Goal: Use online tool/utility: Utilize a website feature to perform a specific function

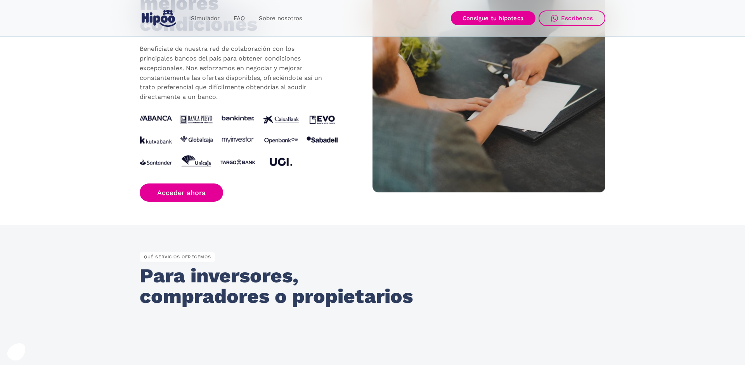
scroll to position [792, 0]
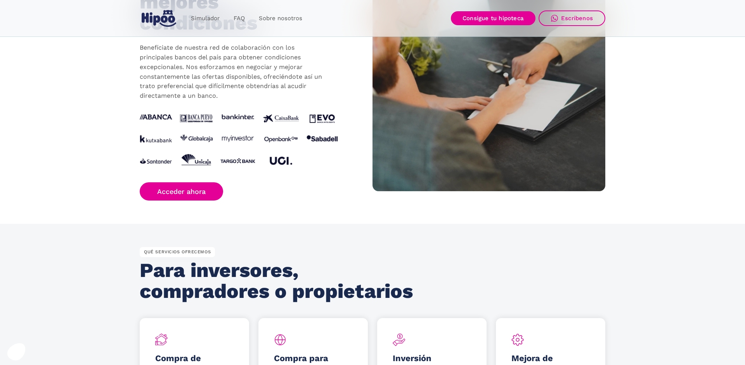
click at [325, 117] on img at bounding box center [239, 142] width 198 height 54
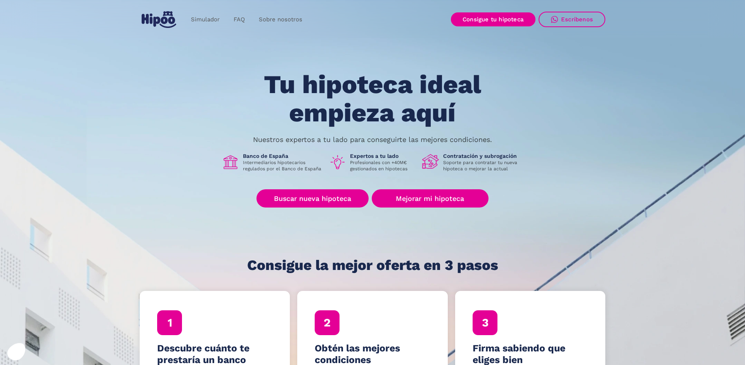
scroll to position [0, 0]
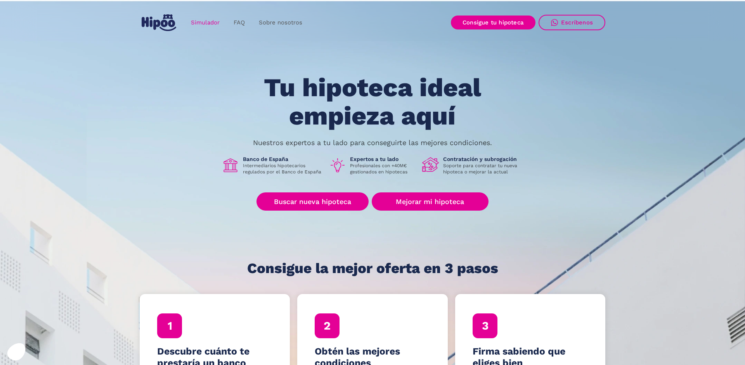
click at [207, 20] on link "Simulador" at bounding box center [205, 22] width 43 height 15
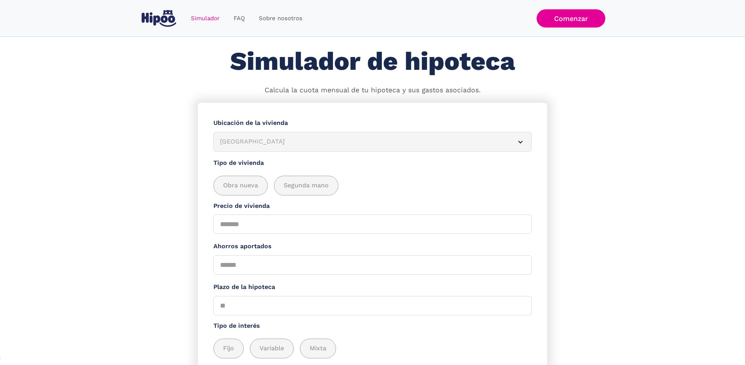
scroll to position [12, 0]
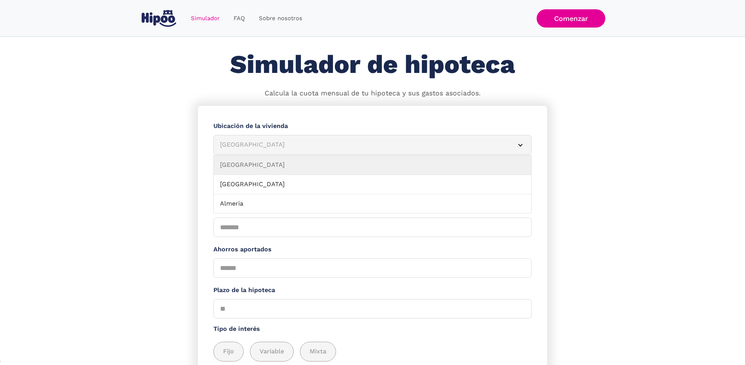
click at [253, 146] on div "Albacete" at bounding box center [363, 145] width 287 height 10
click at [252, 145] on div "Albacete" at bounding box center [363, 145] width 287 height 10
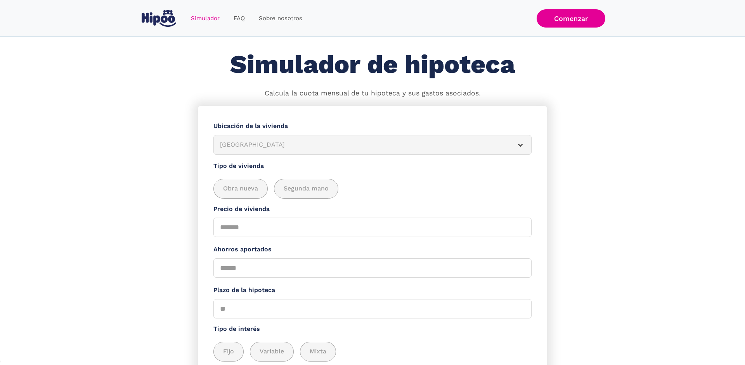
click at [252, 145] on div "Albacete" at bounding box center [363, 145] width 287 height 10
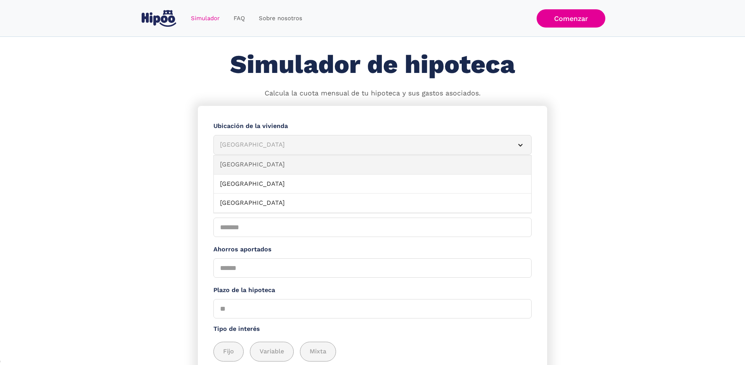
click at [245, 165] on link "Guadalajara" at bounding box center [373, 164] width 318 height 19
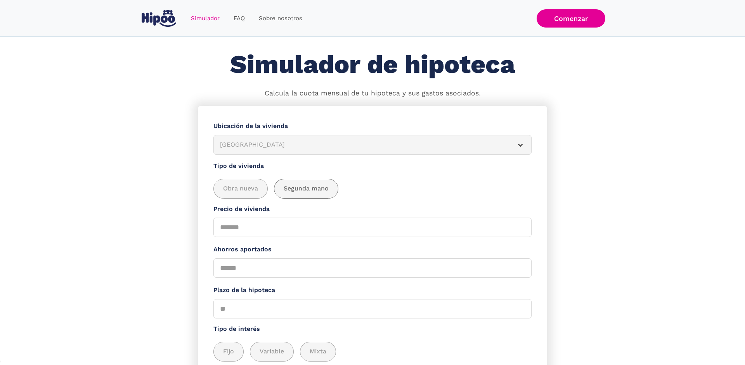
click at [290, 187] on span "Segunda mano" at bounding box center [306, 189] width 45 height 10
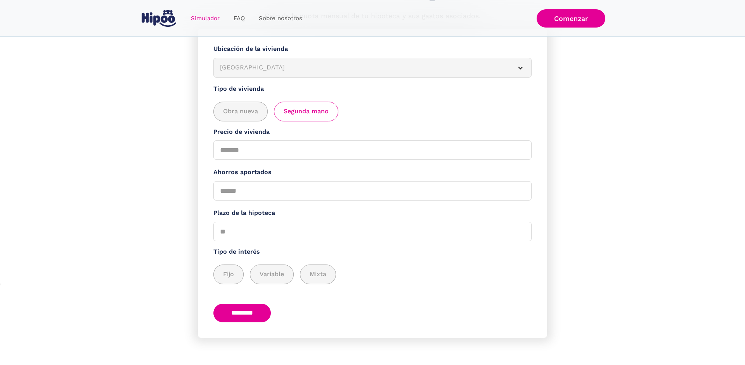
scroll to position [92, 0]
click at [276, 152] on input "Precio de vivienda" at bounding box center [373, 148] width 318 height 19
click at [233, 148] on input "Precio de vivienda" at bounding box center [373, 148] width 318 height 19
type input "******"
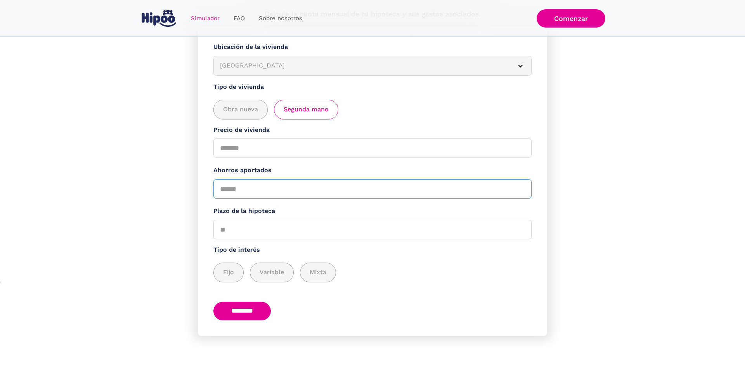
click at [255, 190] on input "Ahorros aportados" at bounding box center [373, 188] width 318 height 19
type input "******"
click at [319, 211] on label "Plazo de la hipoteca" at bounding box center [373, 212] width 318 height 10
click at [319, 220] on input "Plazo de la hipoteca" at bounding box center [373, 229] width 318 height 19
drag, startPoint x: 236, startPoint y: 233, endPoint x: 207, endPoint y: 230, distance: 29.6
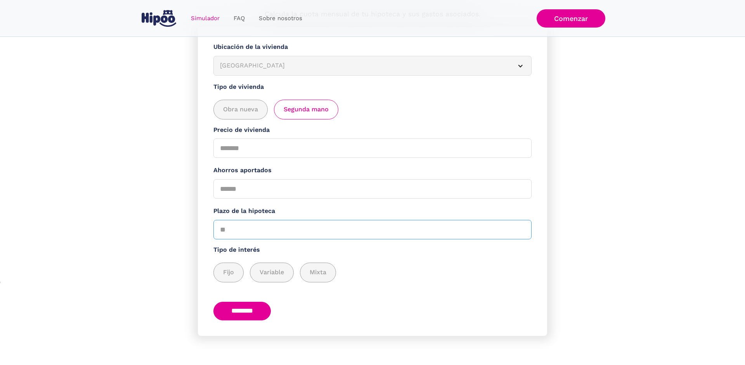
click at [214, 230] on input "Plazo de la hipoteca" at bounding box center [373, 229] width 318 height 19
type input "**"
click at [232, 273] on span "Fijo" at bounding box center [228, 273] width 11 height 10
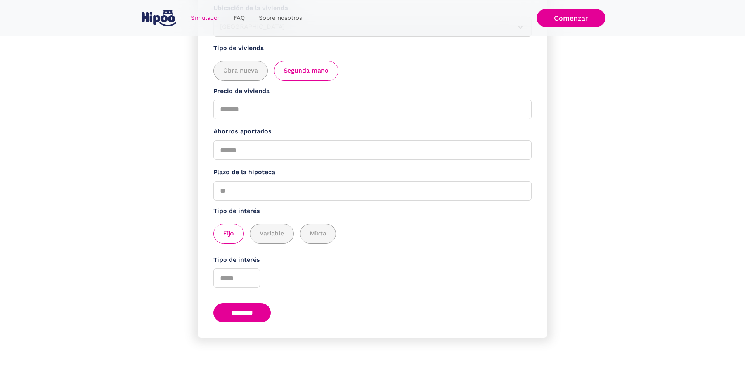
scroll to position [132, 0]
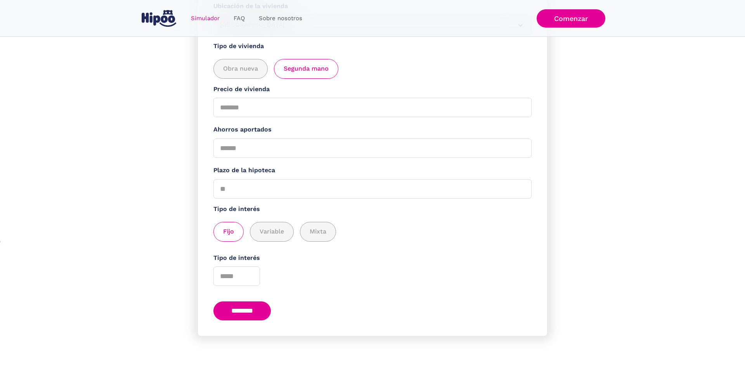
click at [246, 309] on input "********" at bounding box center [242, 311] width 57 height 19
click at [294, 280] on div "Tipo de interés" at bounding box center [373, 270] width 318 height 33
click at [250, 275] on input "*" at bounding box center [237, 276] width 47 height 19
click at [148, 225] on section "**********" at bounding box center [372, 175] width 745 height 379
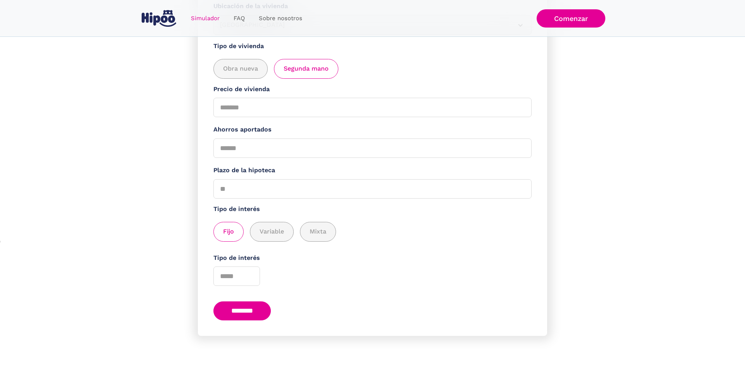
type input "*"
click at [250, 275] on input "*" at bounding box center [237, 276] width 47 height 19
click at [247, 310] on input "********" at bounding box center [242, 311] width 57 height 19
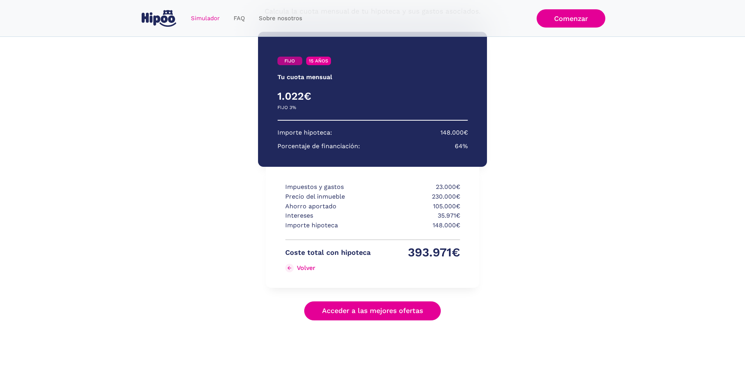
click at [289, 62] on link "FIJO" at bounding box center [290, 61] width 25 height 9
